Goal: Transaction & Acquisition: Subscribe to service/newsletter

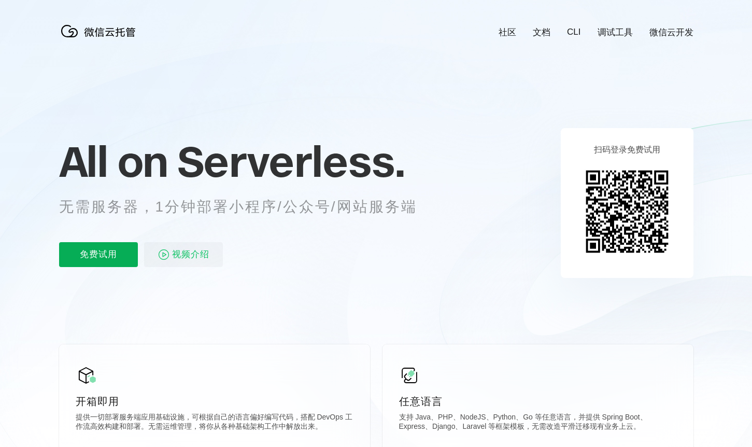
click at [83, 251] on p "免费试用" at bounding box center [98, 254] width 79 height 25
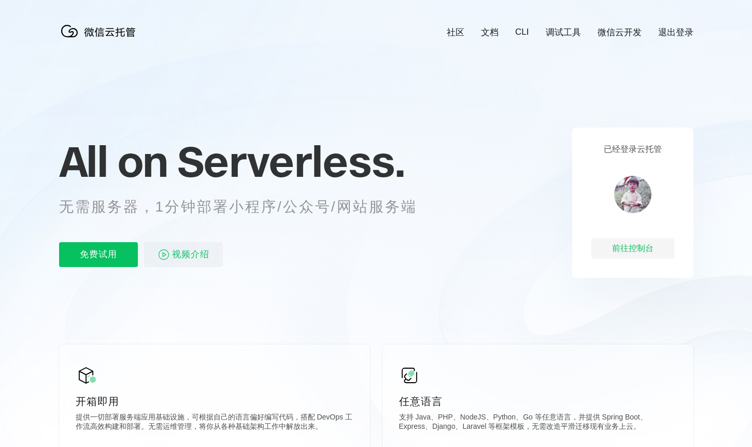
scroll to position [0, 1842]
click at [116, 255] on p "免费试用" at bounding box center [98, 254] width 79 height 25
click at [625, 243] on div "前往控制台" at bounding box center [632, 248] width 83 height 21
